Goal: Information Seeking & Learning: Learn about a topic

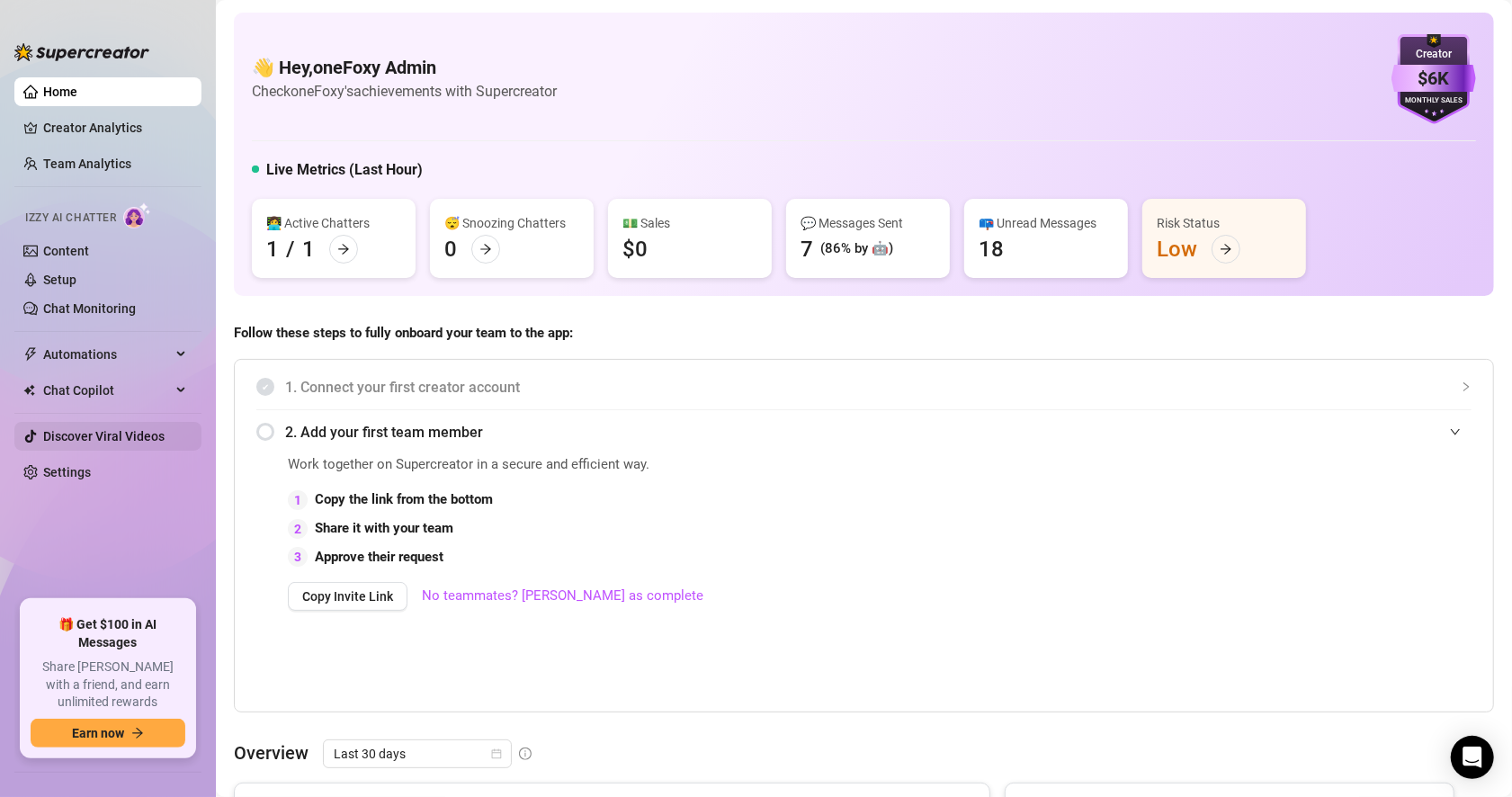
click at [96, 432] on link "Discover Viral Videos" at bounding box center [104, 436] width 122 height 15
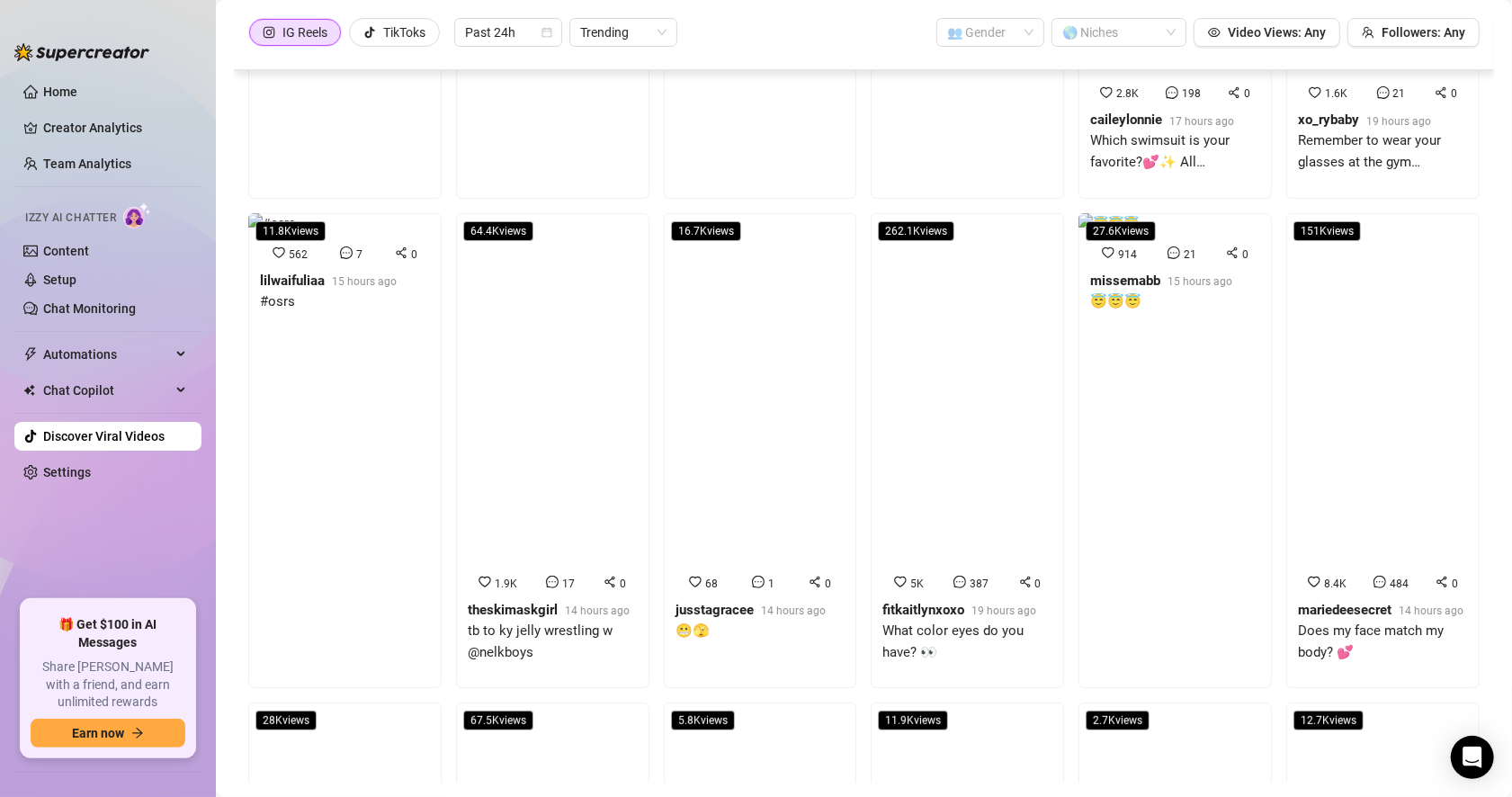
scroll to position [180, 0]
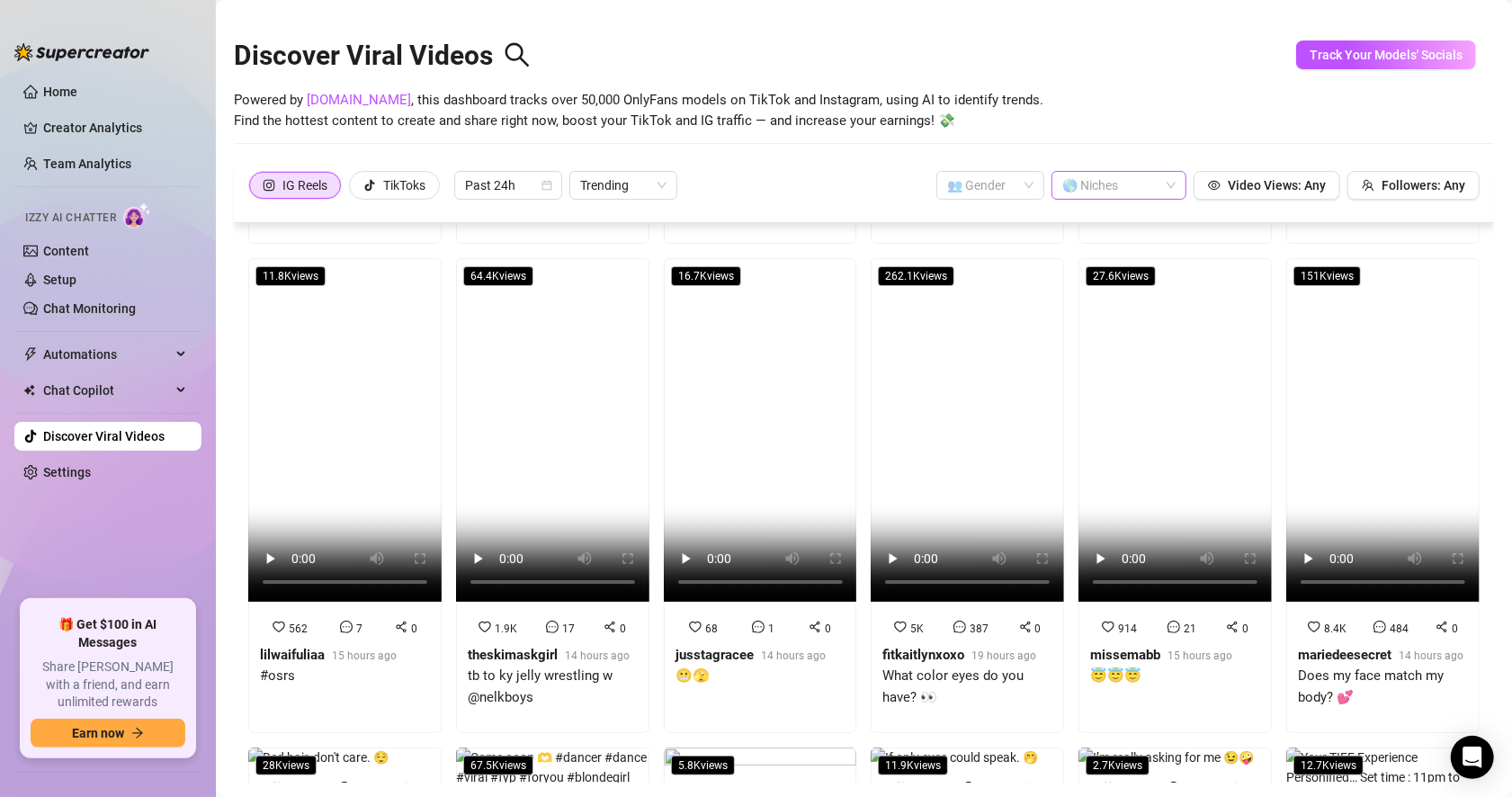
click at [1134, 194] on div at bounding box center [1110, 184] width 109 height 25
click at [1107, 253] on div "Big Ass" at bounding box center [1107, 259] width 106 height 19
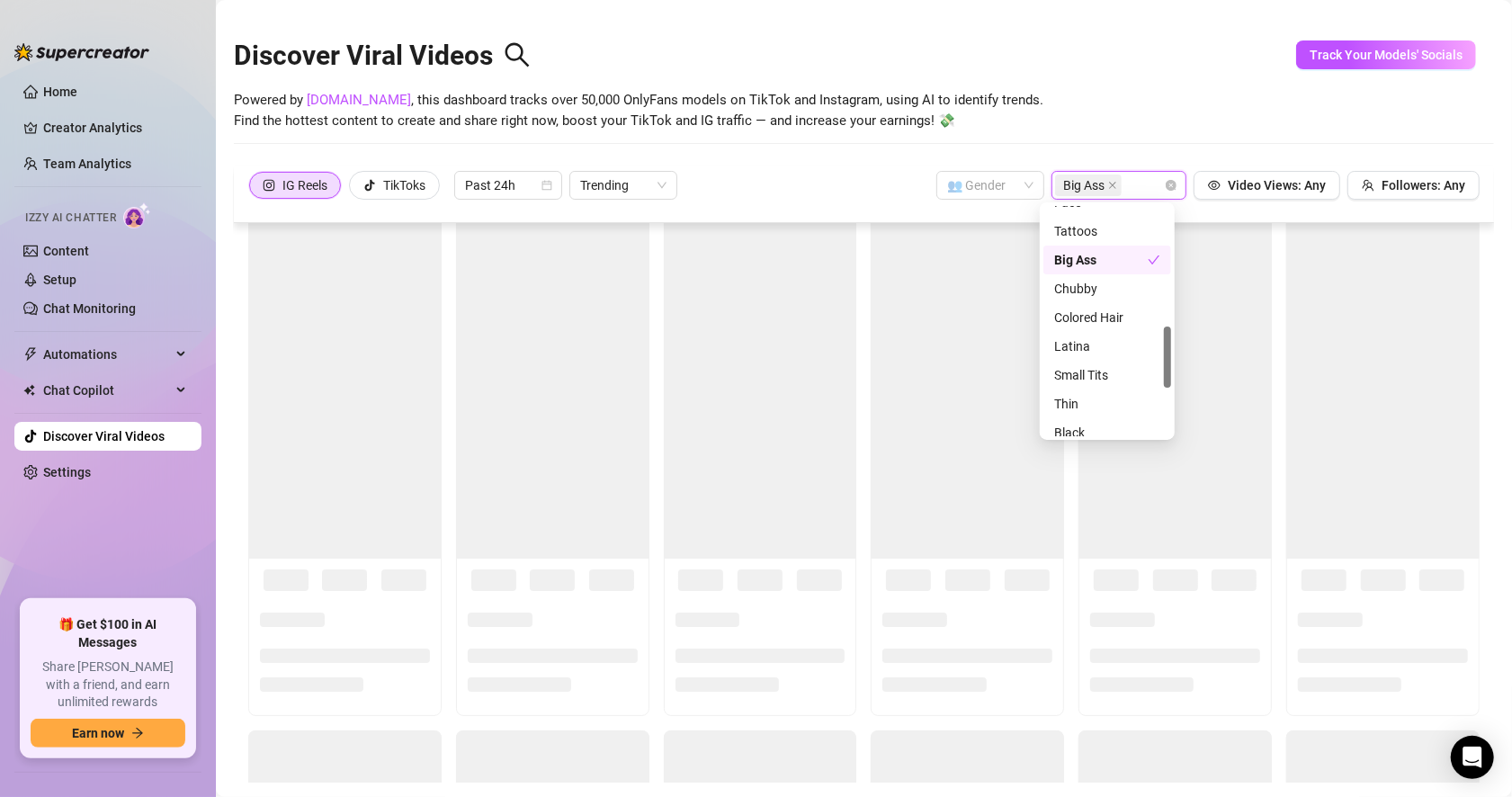
scroll to position [0, 0]
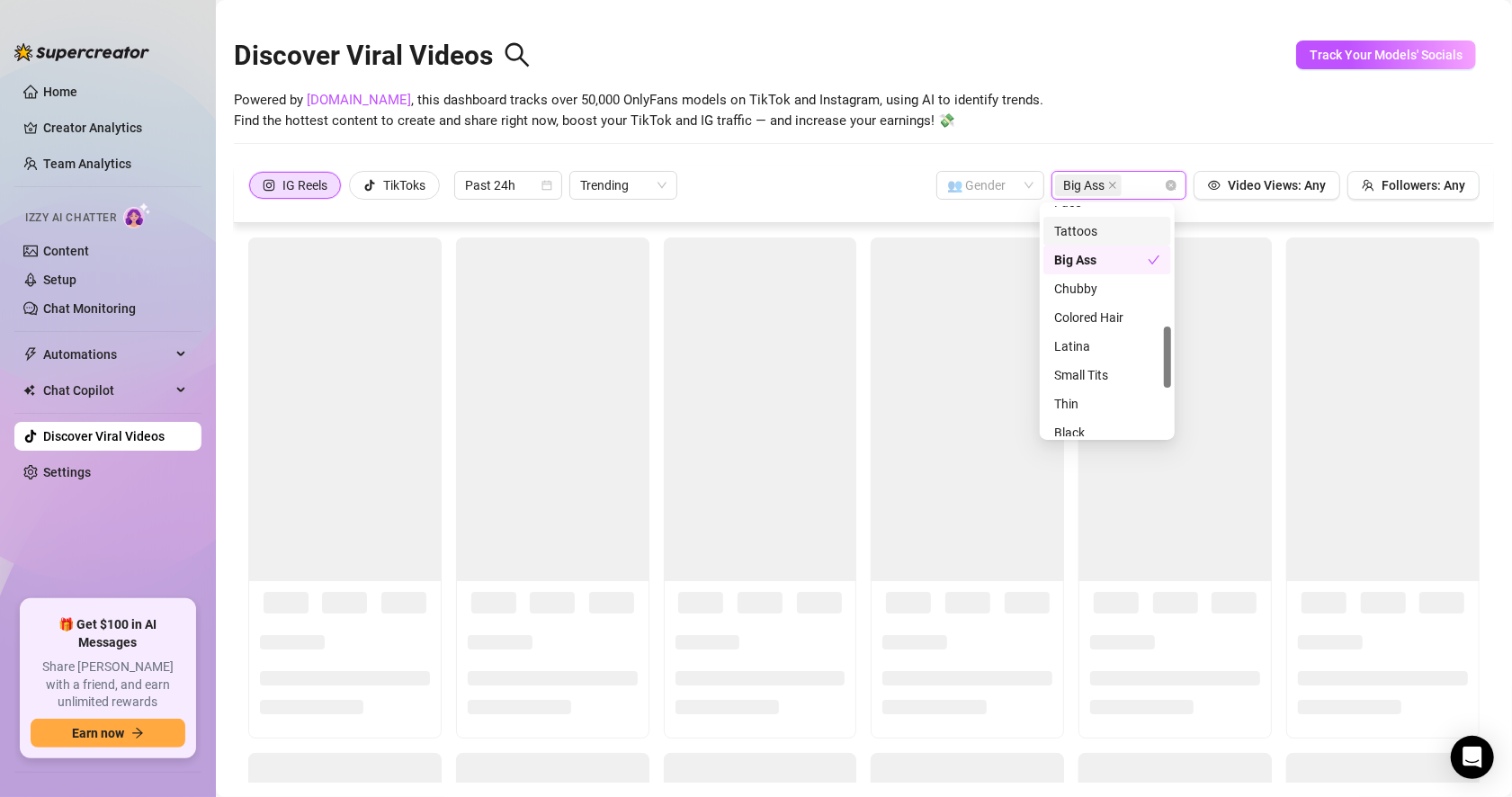
click at [774, 187] on div "IG Reels TikToks Past 24h Trending 👥 Gender Big Ass Video Views: Any Followers:…" at bounding box center [863, 184] width 1232 height 29
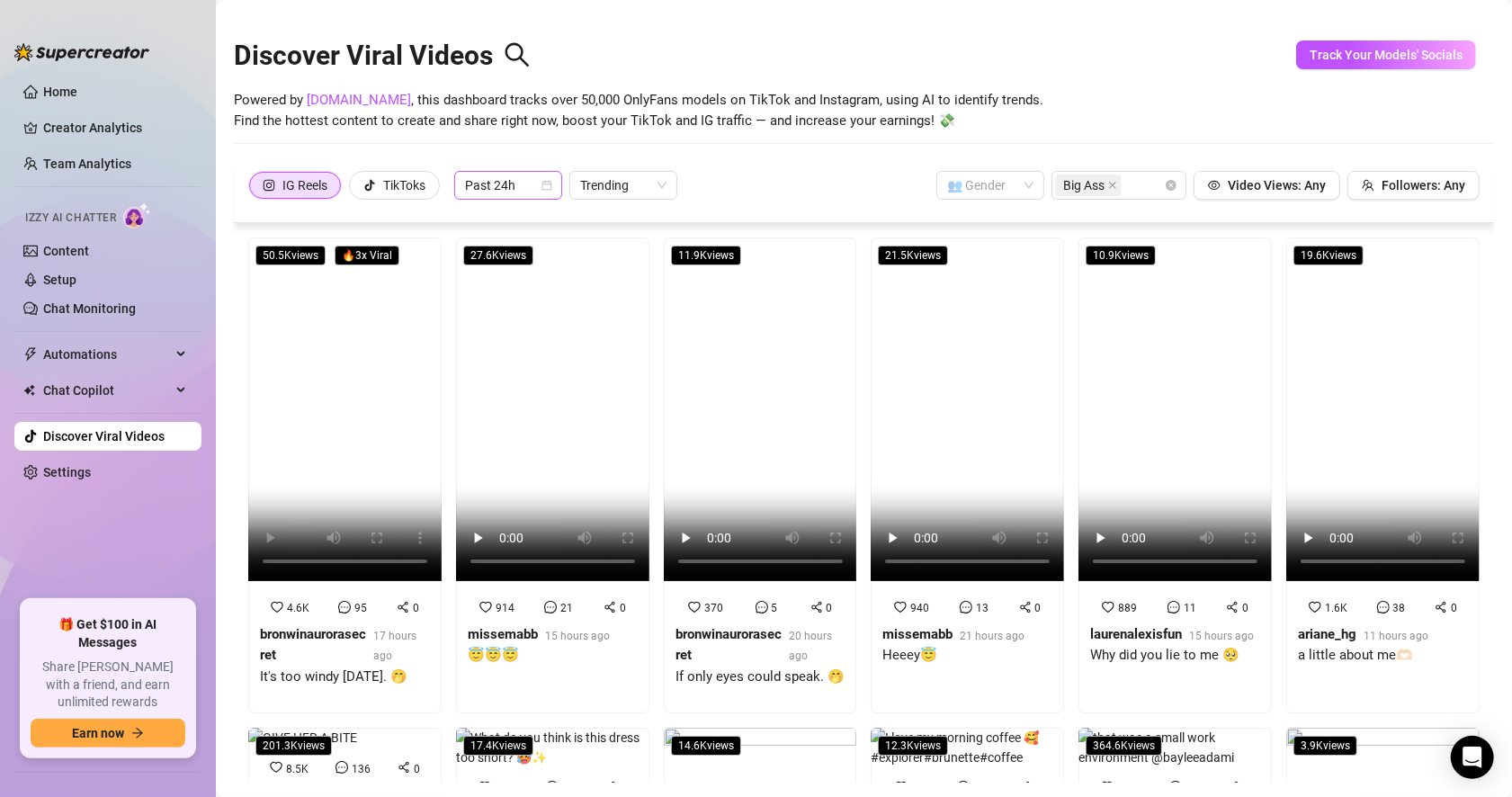
click at [482, 191] on span "Past 24h" at bounding box center [508, 184] width 87 height 27
click at [490, 254] on div "Past Week" at bounding box center [509, 249] width 79 height 19
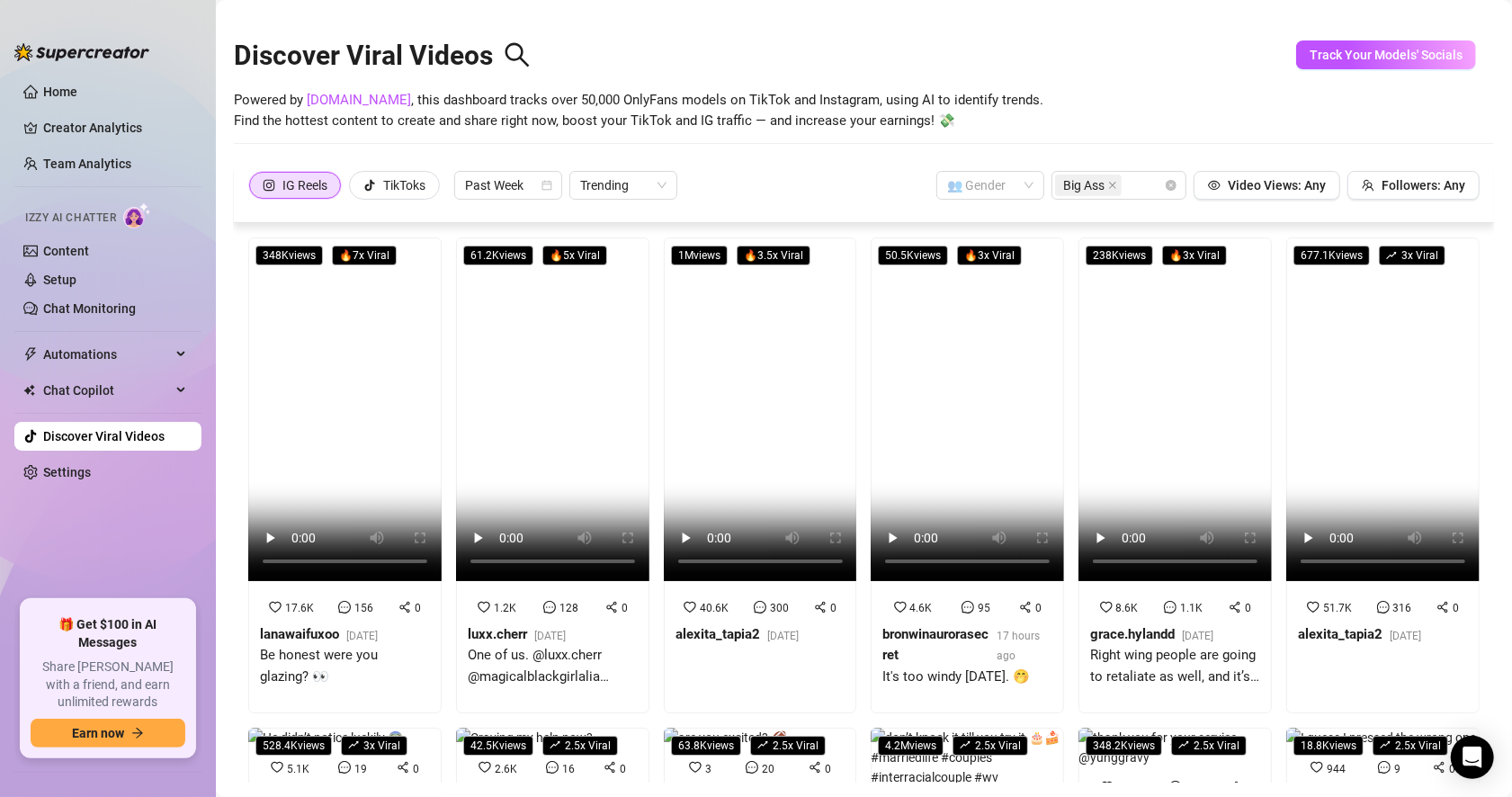
click at [848, 193] on div "IG Reels TikToks Past Week Trending 👥 Gender Big Ass Video Views: Any Followers…" at bounding box center [863, 184] width 1232 height 29
click at [366, 190] on icon "tik-tok" at bounding box center [370, 185] width 13 height 13
click at [354, 190] on input "TikToks" at bounding box center [354, 190] width 0 height 0
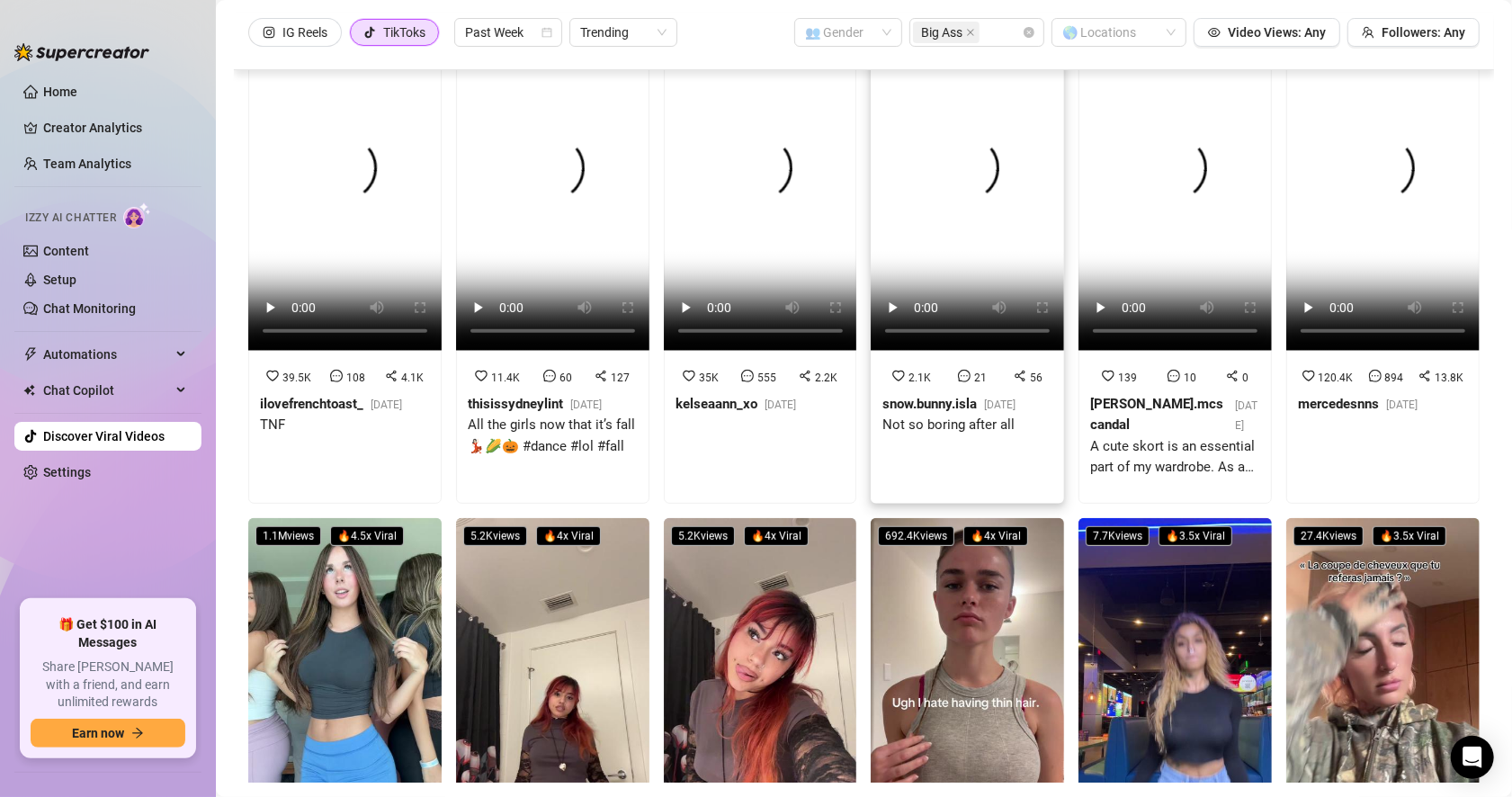
scroll to position [450, 0]
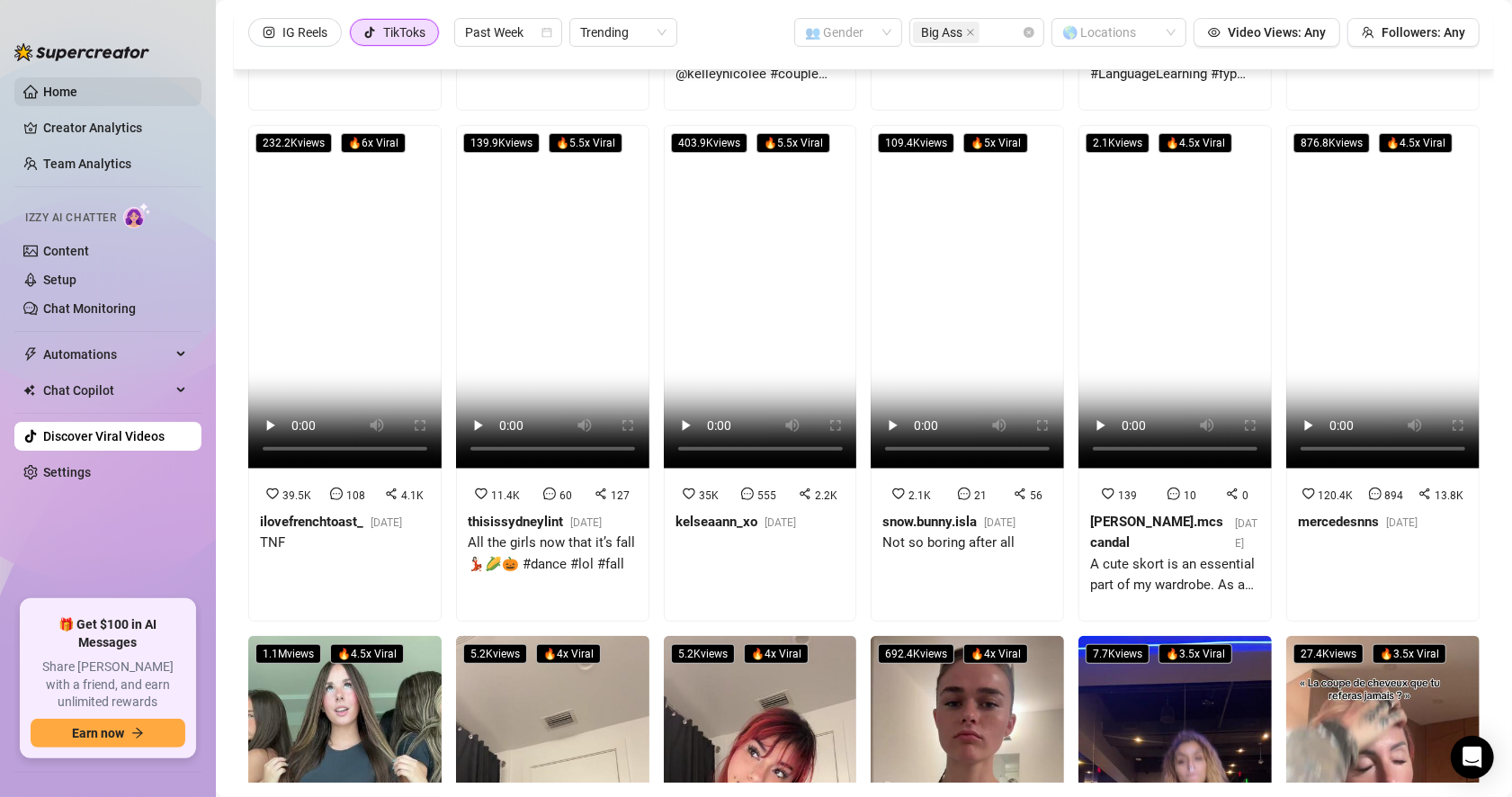
click at [62, 97] on link "Home" at bounding box center [60, 92] width 34 height 15
